Goal: Information Seeking & Learning: Learn about a topic

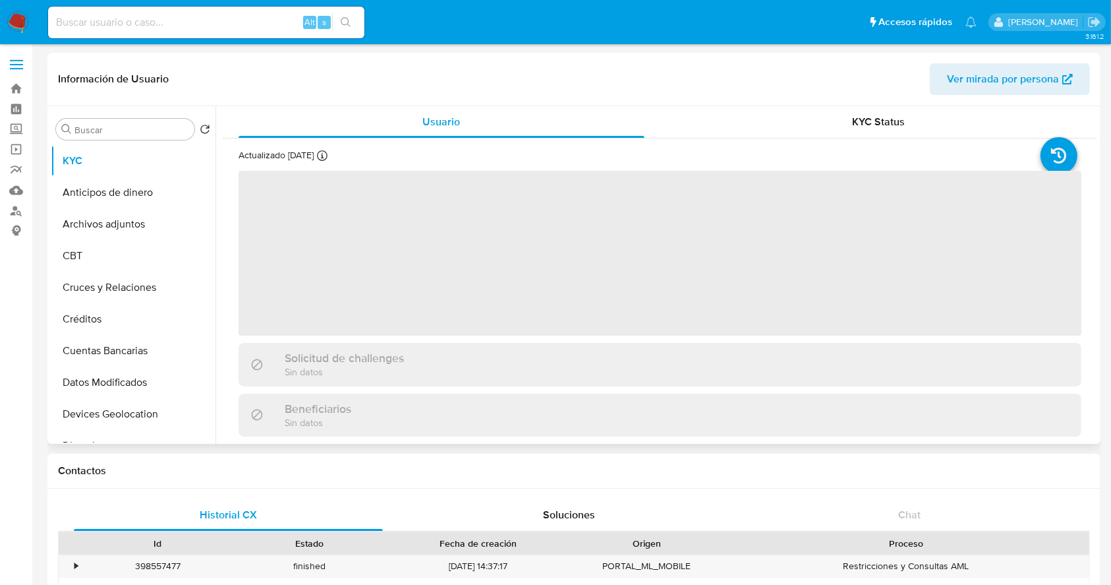
click at [1063, 70] on span "Ver mirada por persona" at bounding box center [1010, 79] width 126 height 29
select select "10"
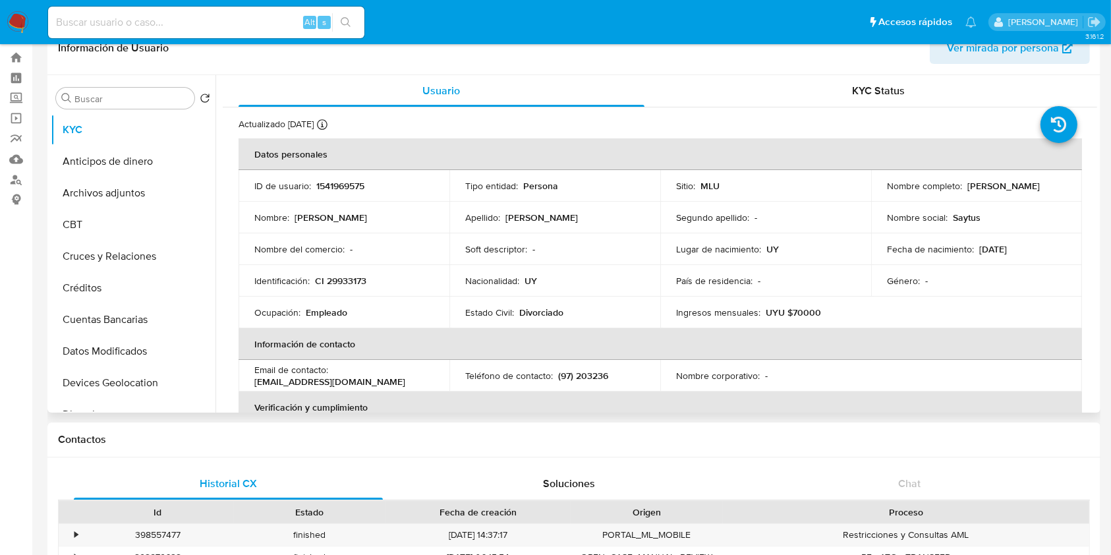
scroll to position [32, 0]
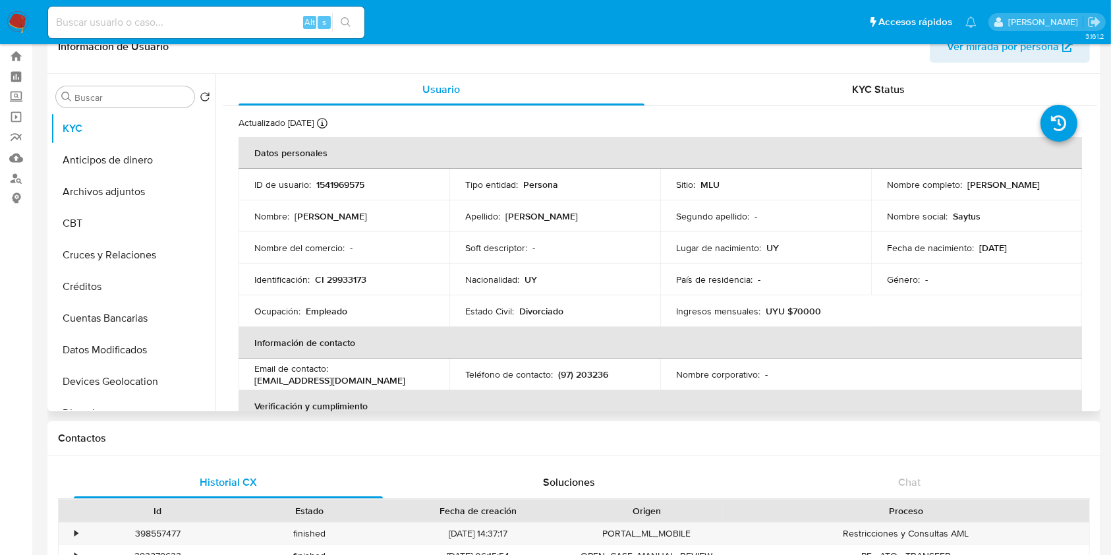
drag, startPoint x: 216, startPoint y: 165, endPoint x: 216, endPoint y: 173, distance: 7.3
click at [216, 173] on div "Usuario KYC Status Actualizado [DATE] Creado: [DATE] 17:50:01 Actualizado: [DAT…" at bounding box center [657, 243] width 882 height 338
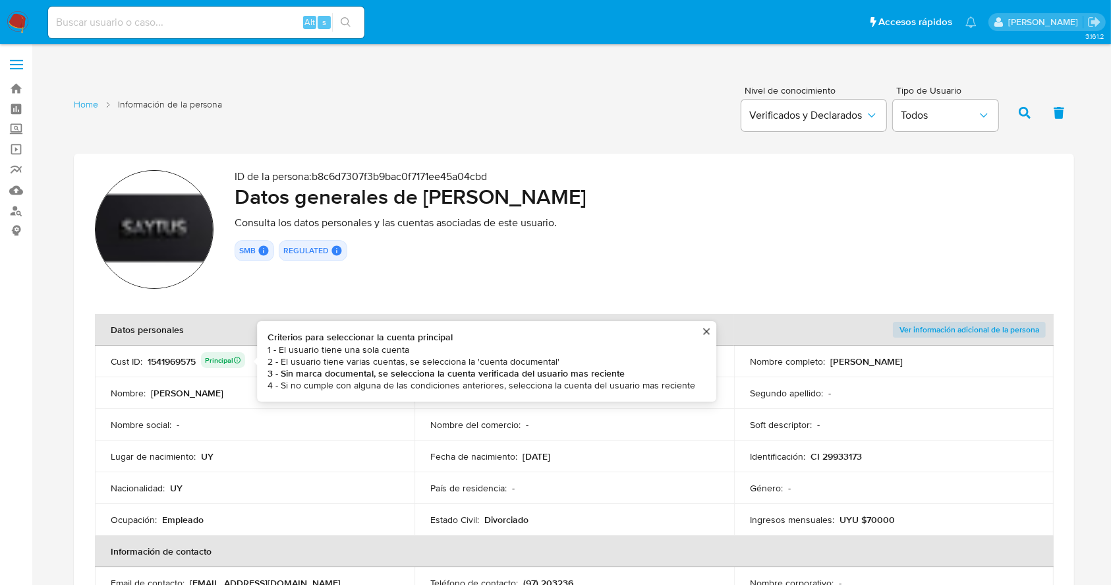
click at [175, 360] on div "1541969575 Principal Criterios para seleccionar la cuenta principal 1 - El usua…" at bounding box center [197, 361] width 98 height 18
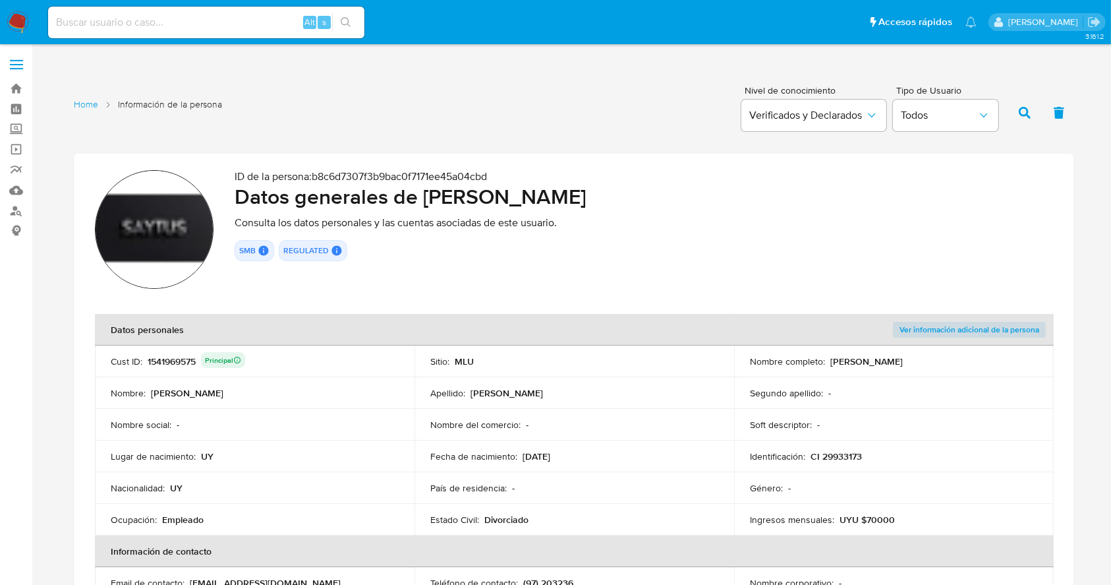
click at [175, 360] on div "1541969575 Principal" at bounding box center [197, 361] width 98 height 18
